Goal: Task Accomplishment & Management: Complete application form

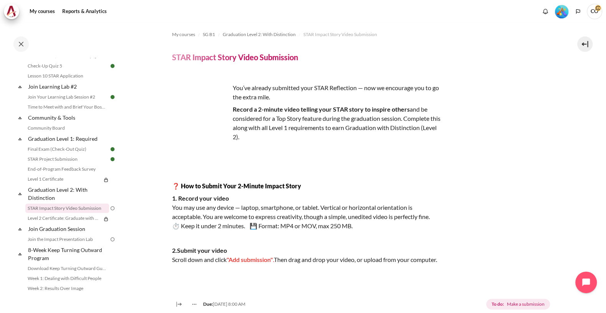
scroll to position [1, 0]
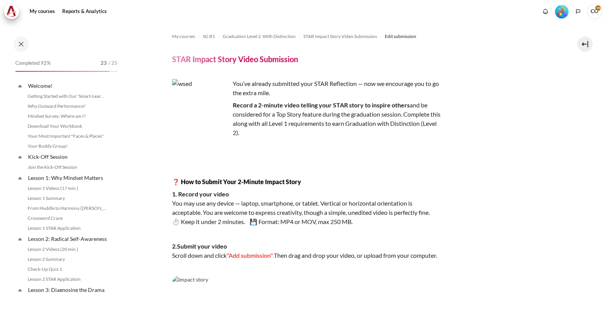
scroll to position [757, 0]
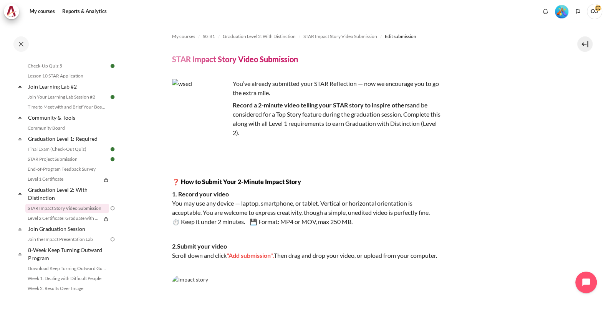
click at [386, 230] on p "Content" at bounding box center [306, 234] width 269 height 9
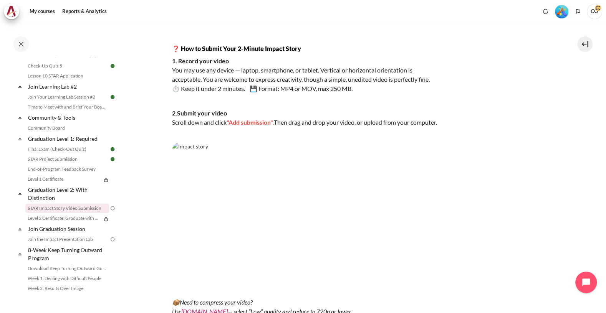
scroll to position [152, 0]
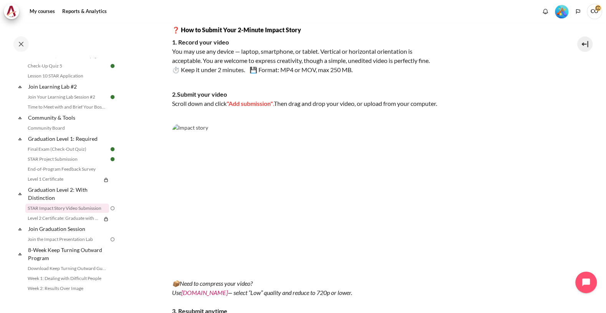
click at [275, 151] on img "Content" at bounding box center [306, 199] width 269 height 151
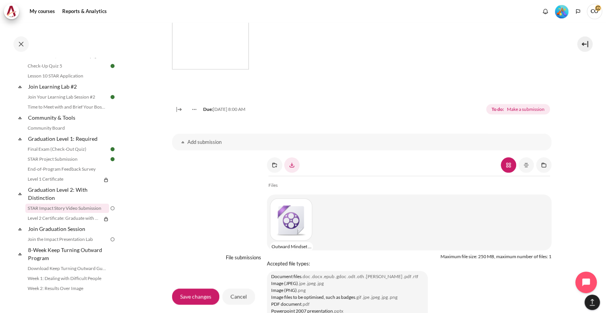
scroll to position [529, 0]
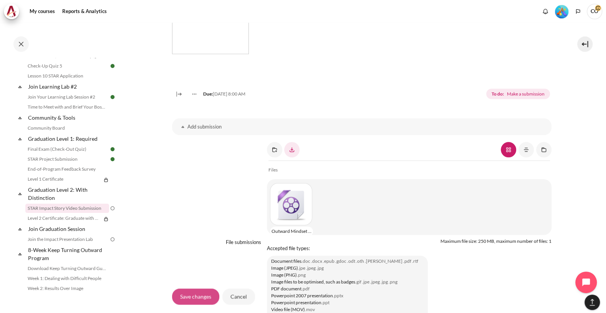
click at [193, 289] on input "Save changes" at bounding box center [195, 297] width 47 height 16
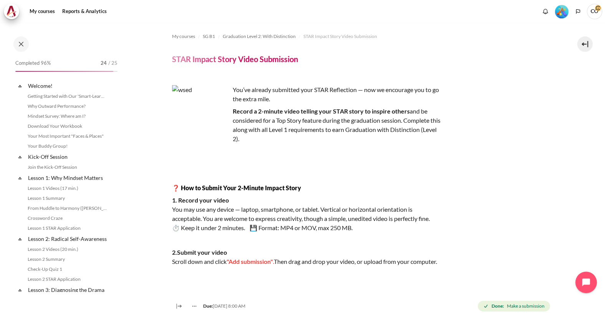
scroll to position [757, 0]
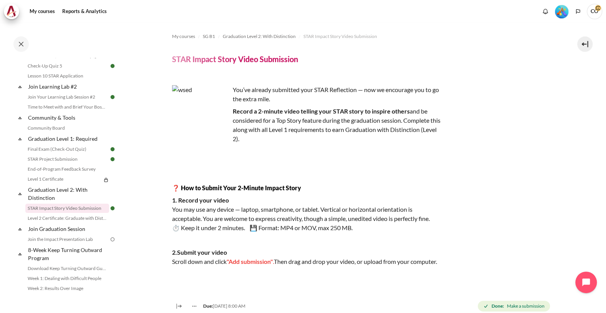
click at [412, 300] on div "Due: Monday, 26 August 1901, 8:00 AM Done: Make a submission" at bounding box center [361, 307] width 379 height 14
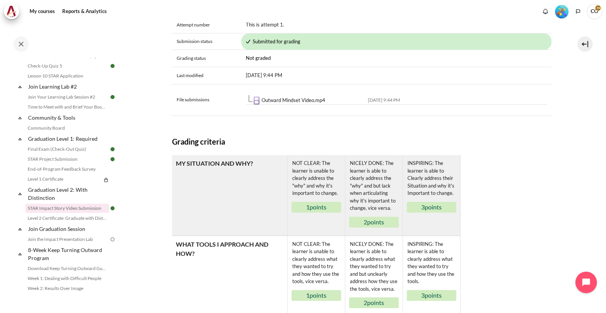
scroll to position [364, 0]
